Goal: Information Seeking & Learning: Understand process/instructions

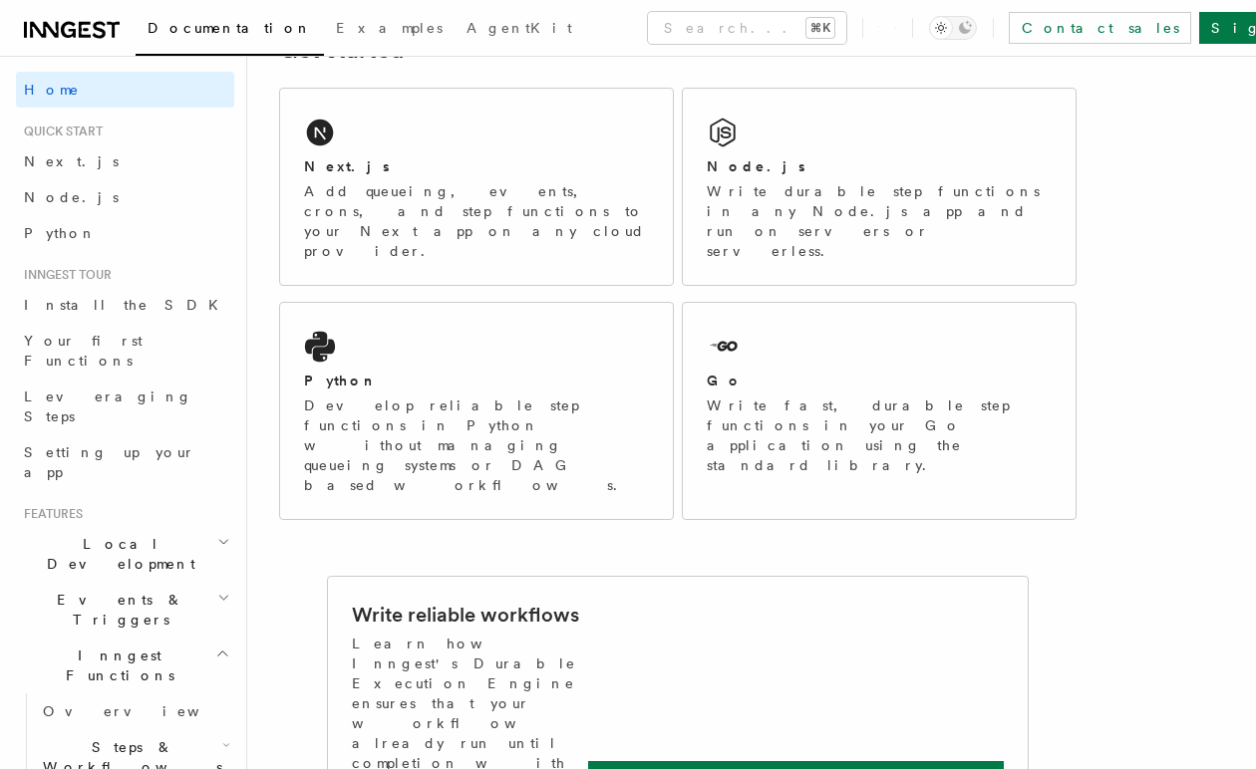
scroll to position [341, 0]
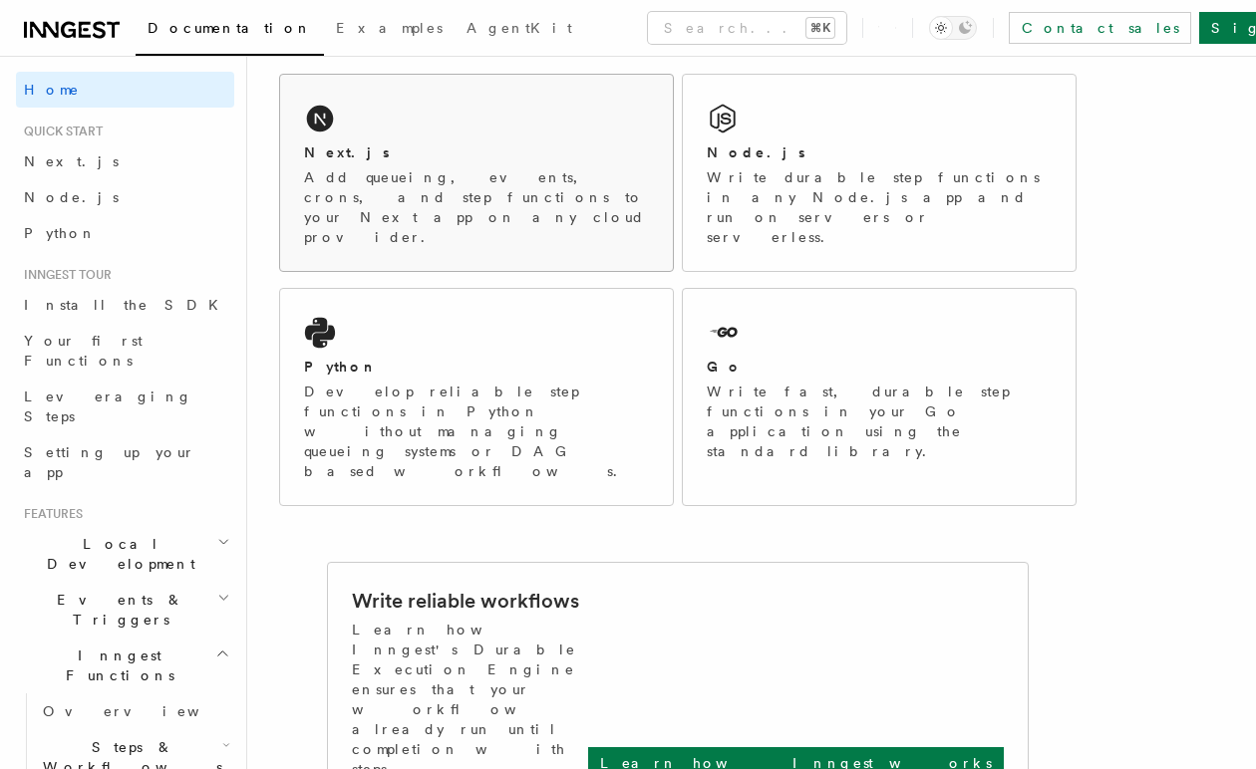
click at [599, 159] on div "Next.js" at bounding box center [476, 153] width 345 height 21
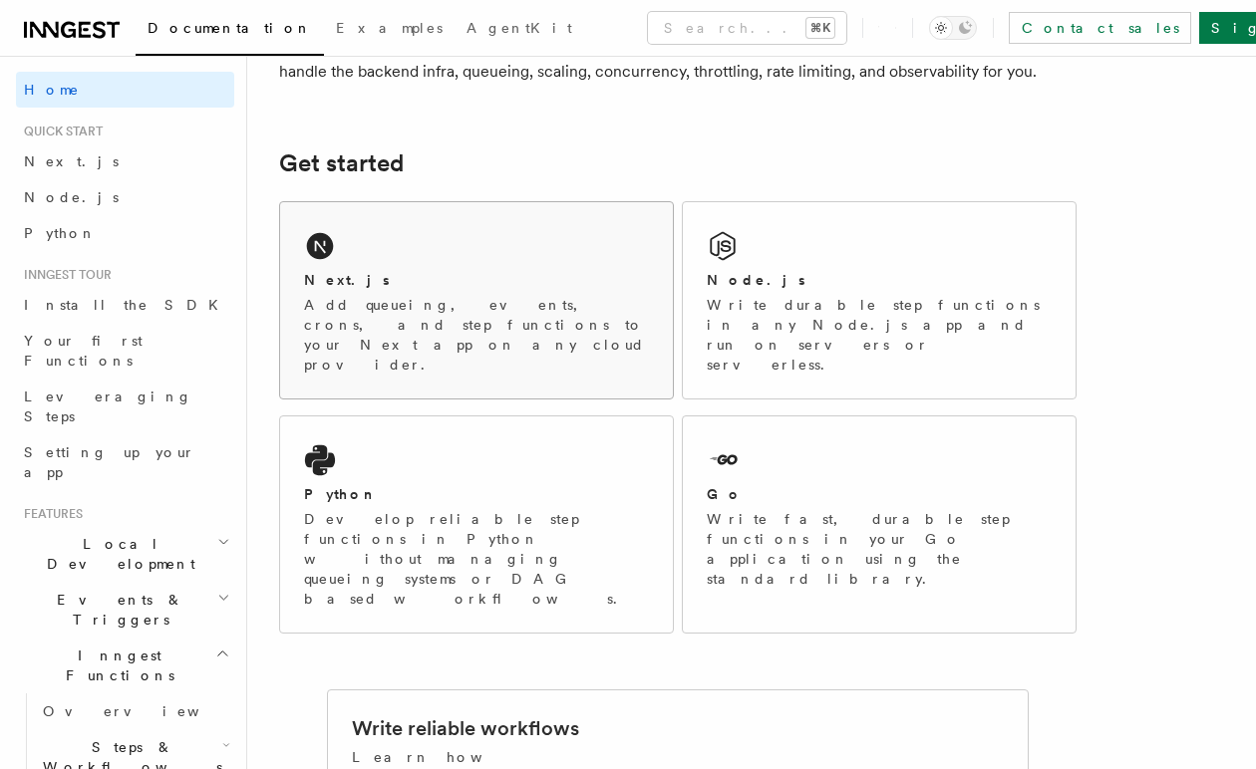
scroll to position [232, 0]
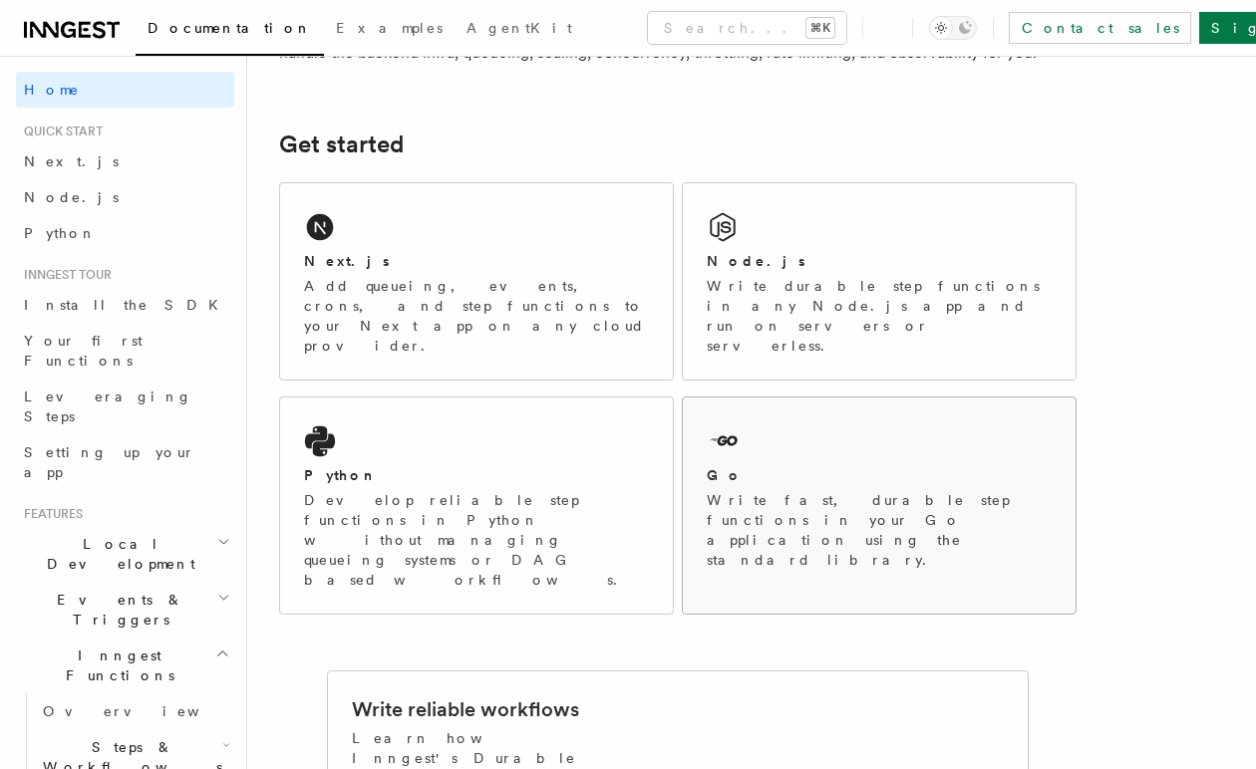
click at [996, 465] on div "Go" at bounding box center [879, 475] width 345 height 21
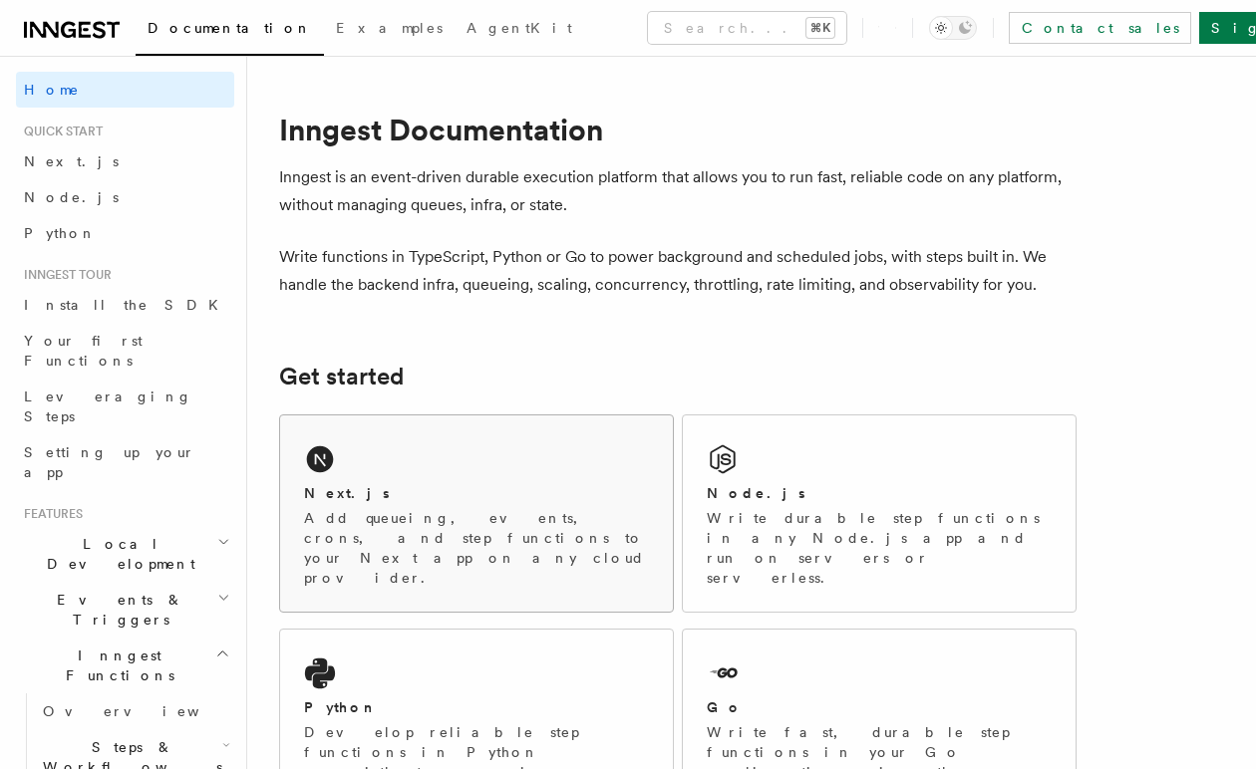
click at [602, 506] on div "Next.js Add queueing, events, crons, and step functions to your Next app on any…" at bounding box center [476, 535] width 345 height 105
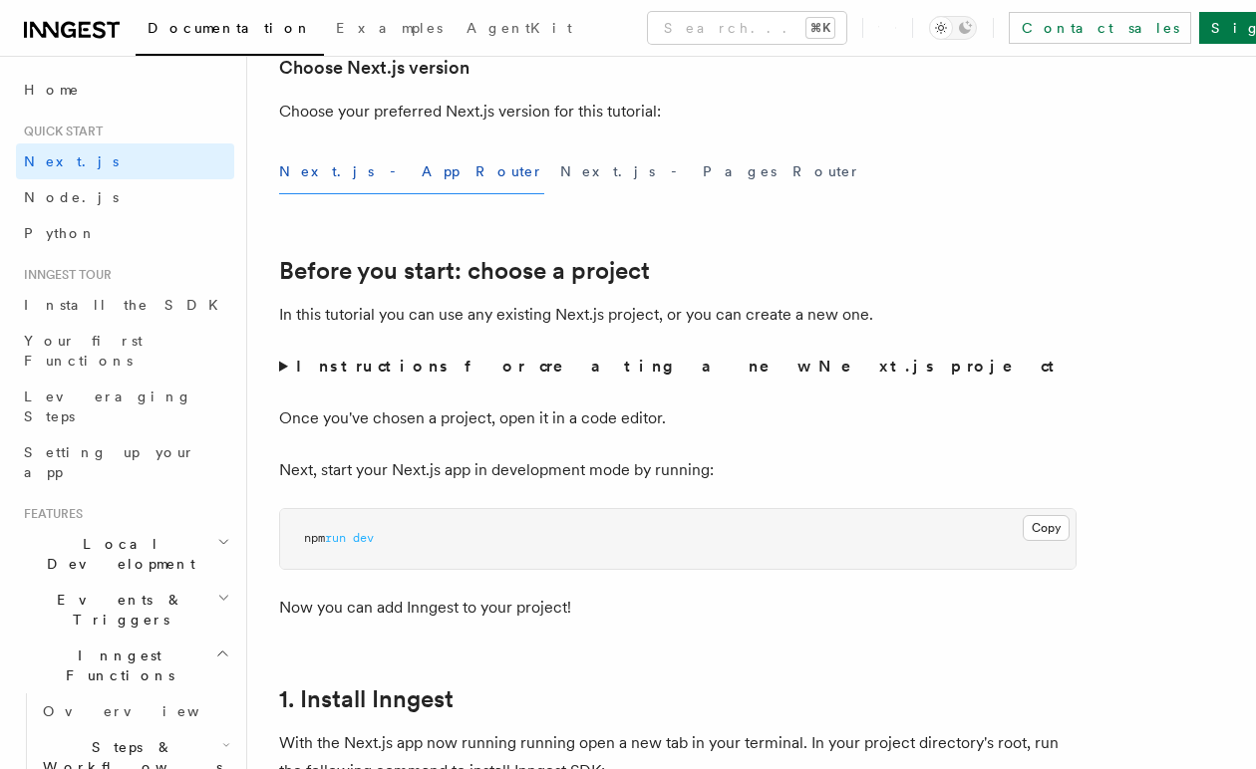
scroll to position [532, 0]
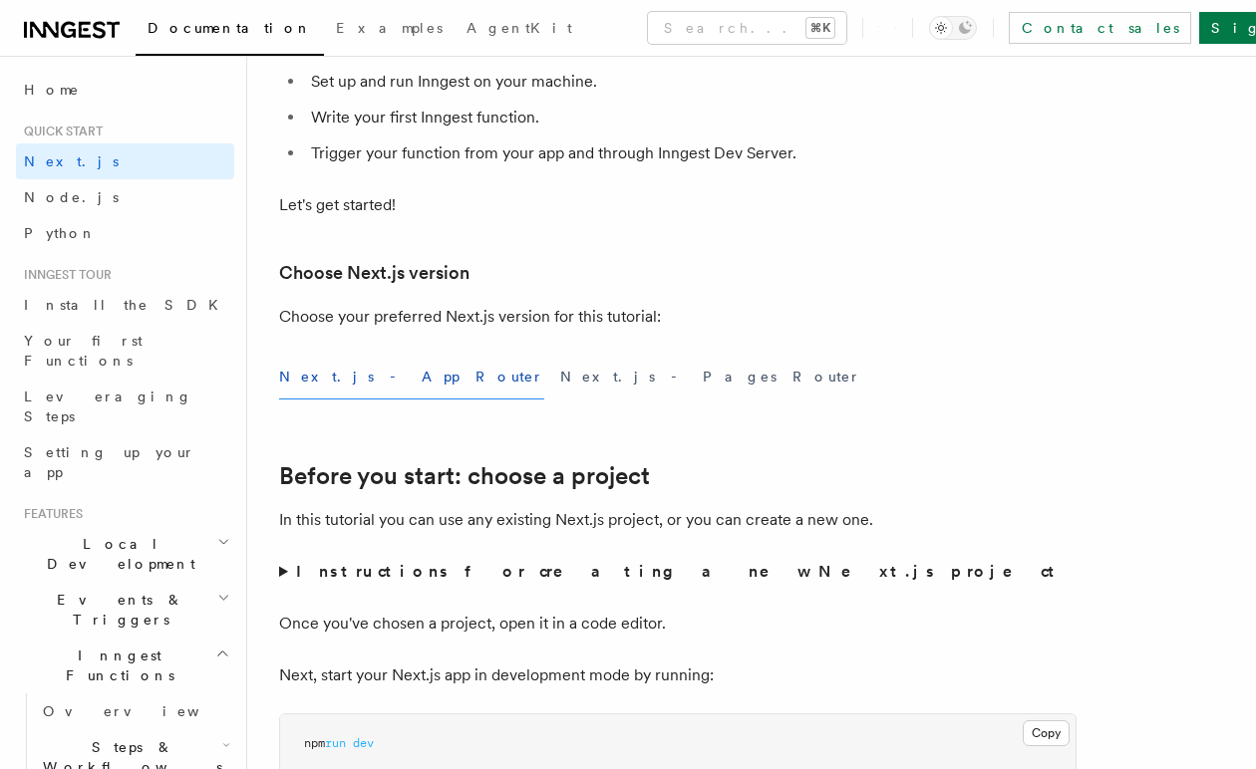
scroll to position [333, 0]
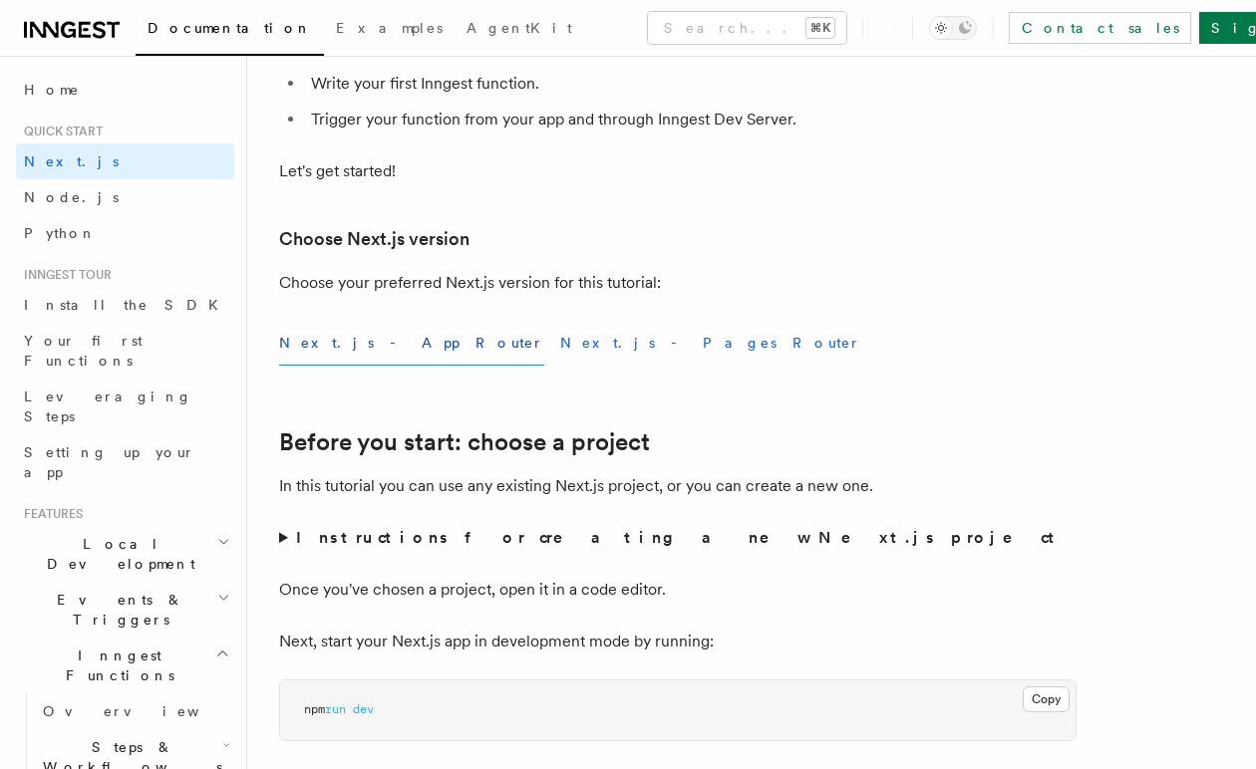
click at [560, 338] on button "Next.js - Pages Router" at bounding box center [710, 343] width 301 height 45
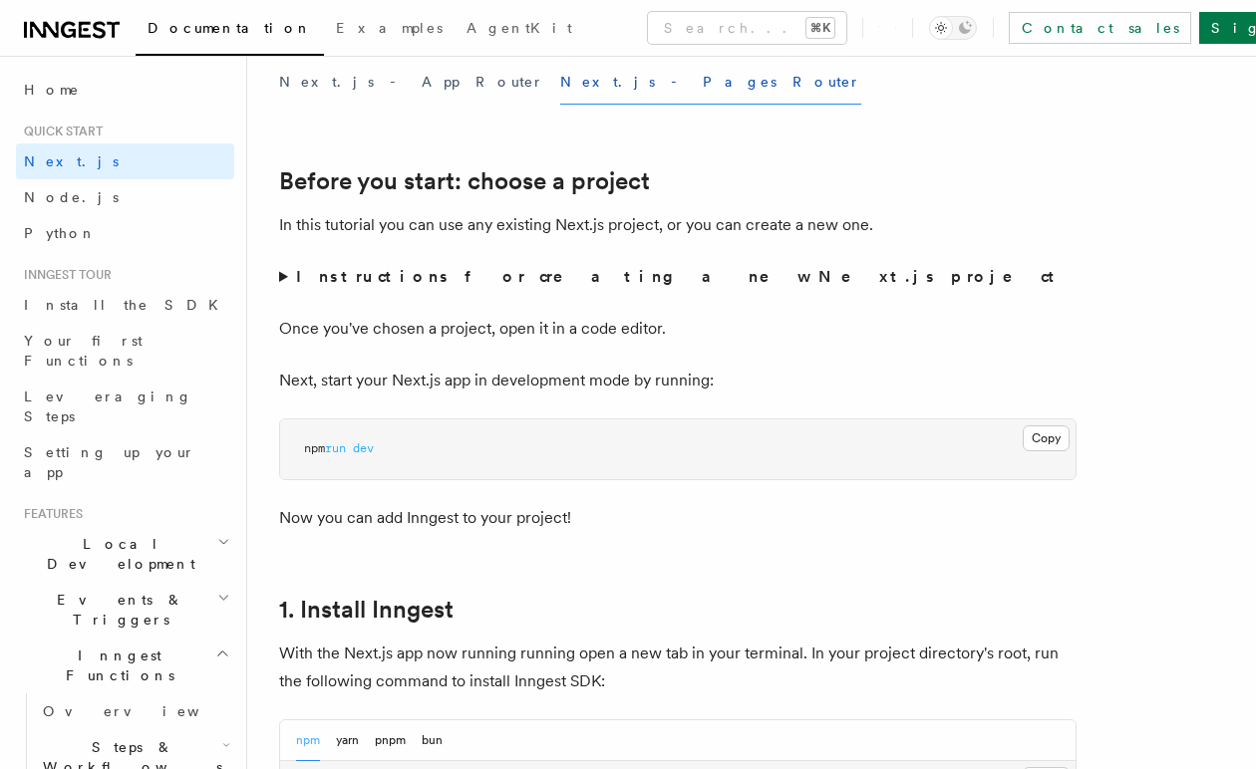
scroll to position [607, 0]
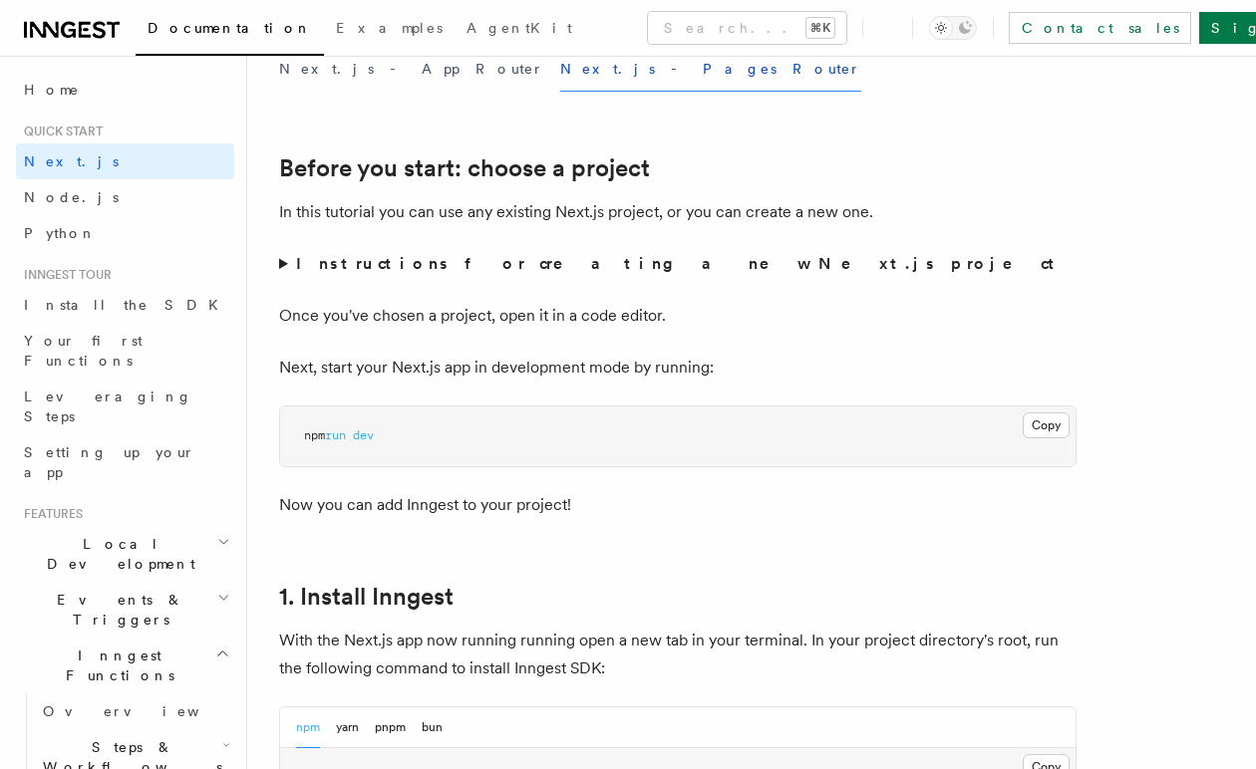
click at [878, 434] on pre "npm run dev" at bounding box center [677, 437] width 795 height 60
click at [1063, 425] on button "Copy Copied" at bounding box center [1046, 426] width 47 height 26
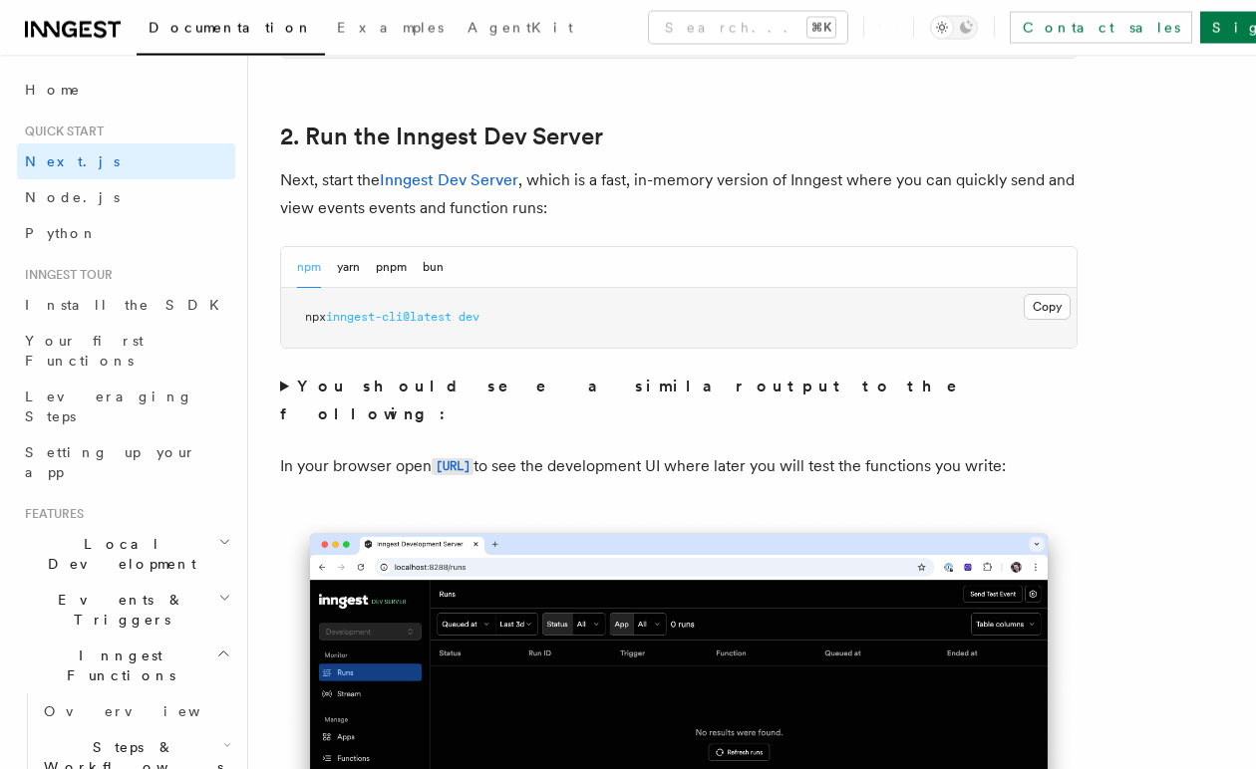
scroll to position [1356, 0]
click at [574, 452] on p "In your browser open http://localhost:8288 to see the development UI where late…" at bounding box center [677, 466] width 797 height 29
click at [472, 458] on code "[URL]" at bounding box center [452, 466] width 42 height 17
